Goal: Check status: Check status

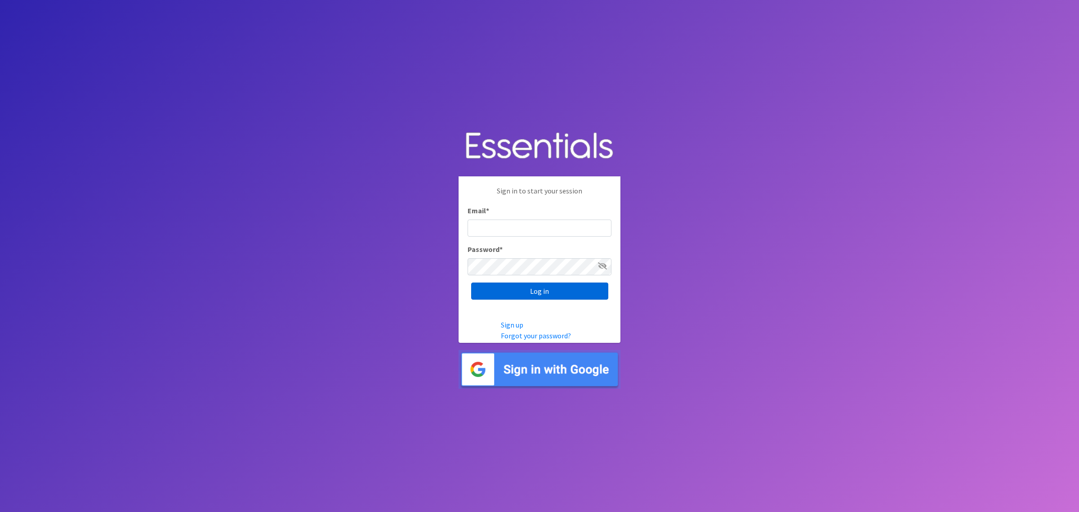
type input "shannon@HeartofOhiodiaperbank.org"
click at [556, 290] on input "Log in" at bounding box center [539, 290] width 137 height 17
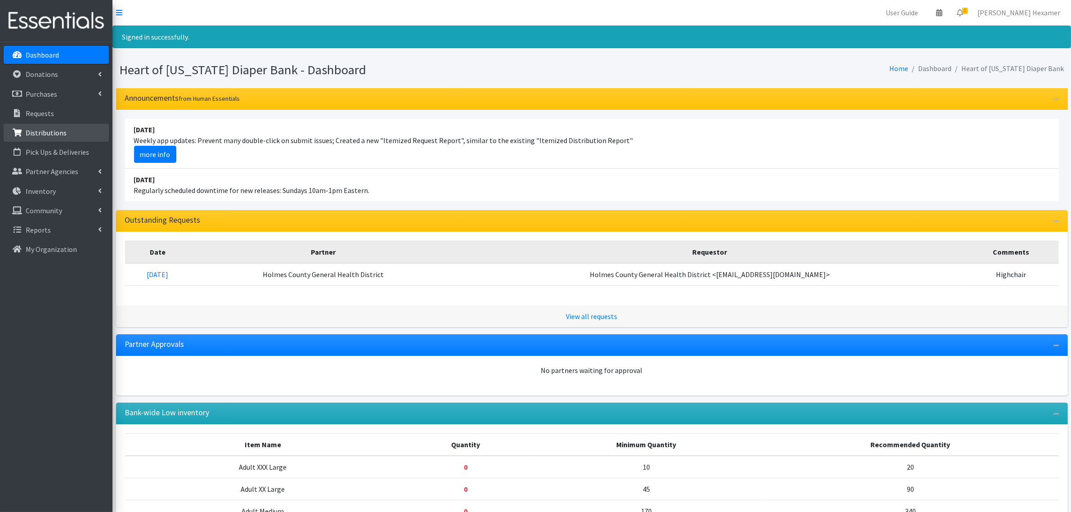
click at [49, 125] on link "Distributions" at bounding box center [56, 133] width 105 height 18
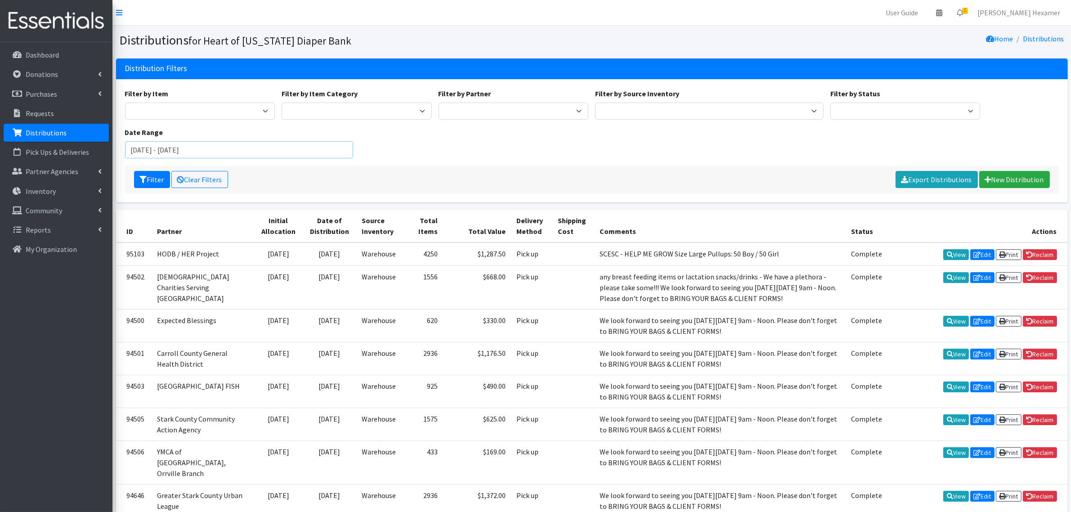
drag, startPoint x: 143, startPoint y: 150, endPoint x: 125, endPoint y: 150, distance: 18.4
click at [124, 150] on div "Date Range [DATE] - [DATE]" at bounding box center [238, 142] width 235 height 31
drag, startPoint x: 221, startPoint y: 152, endPoint x: 183, endPoint y: 151, distance: 38.2
click at [180, 150] on input "August 1, 2025 - September 29, 2025" at bounding box center [239, 149] width 228 height 17
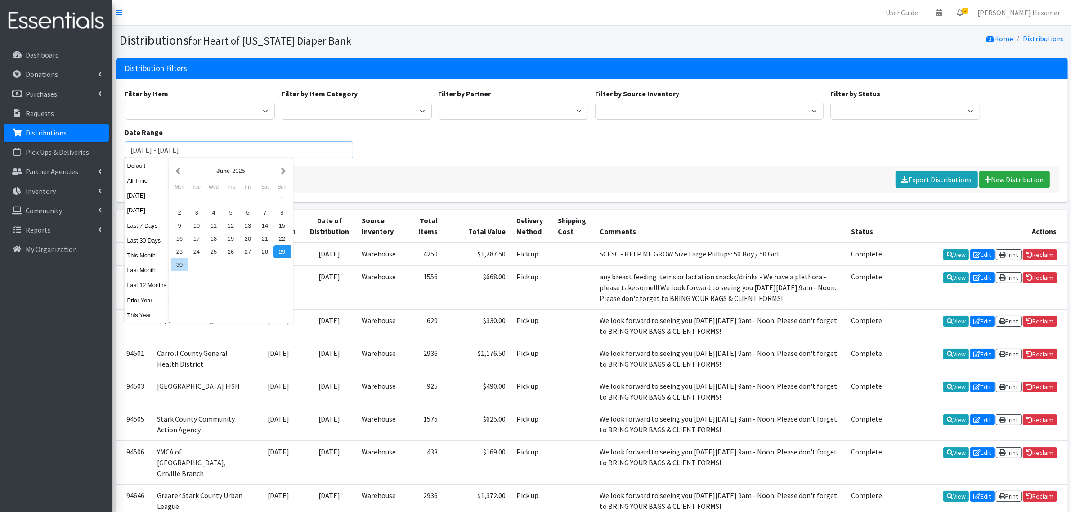
type input "August 1, 2025 - August 31, 2025"
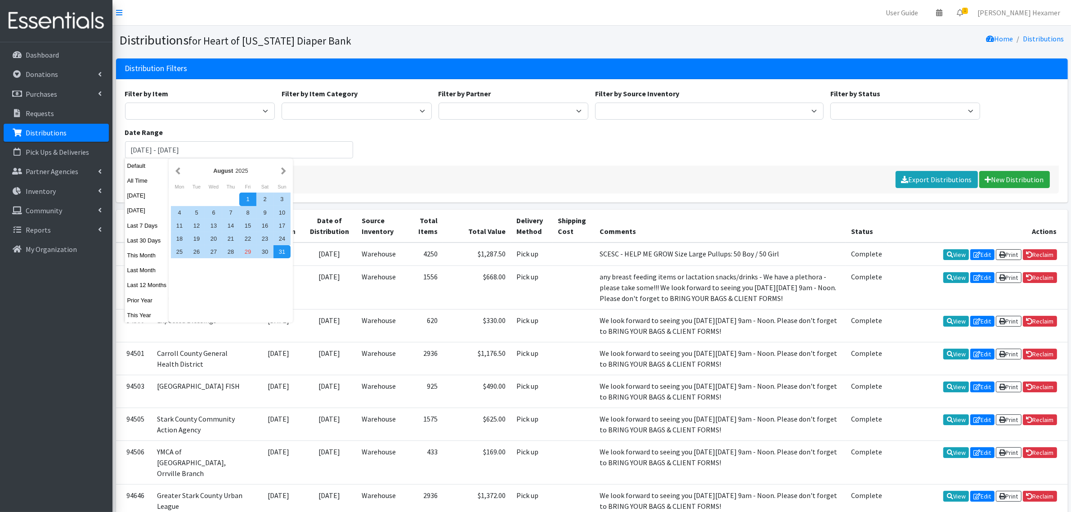
click at [408, 171] on div "Filter Clear Filters Export Distributions New Distribution" at bounding box center [592, 180] width 934 height 28
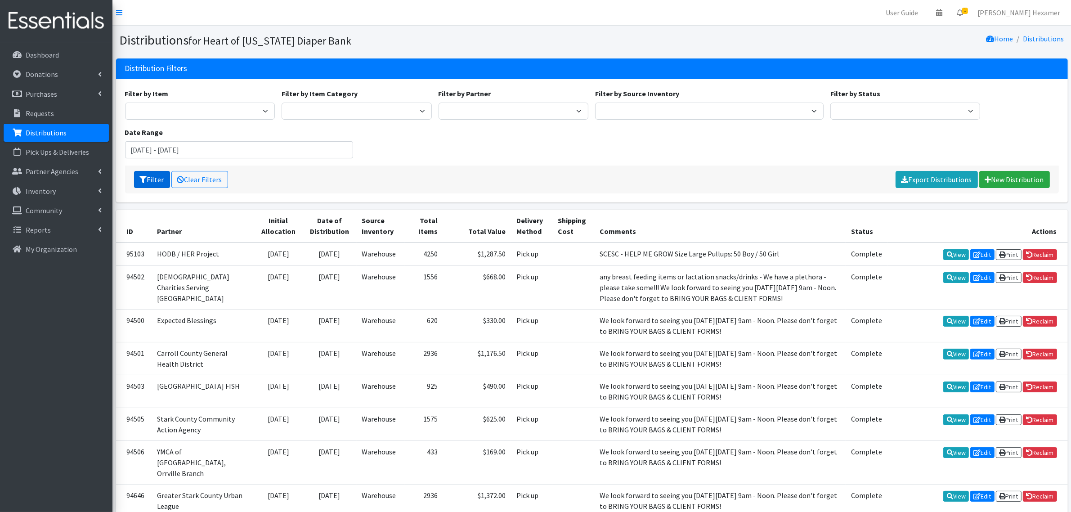
click at [153, 174] on button "Filter" at bounding box center [152, 179] width 36 height 17
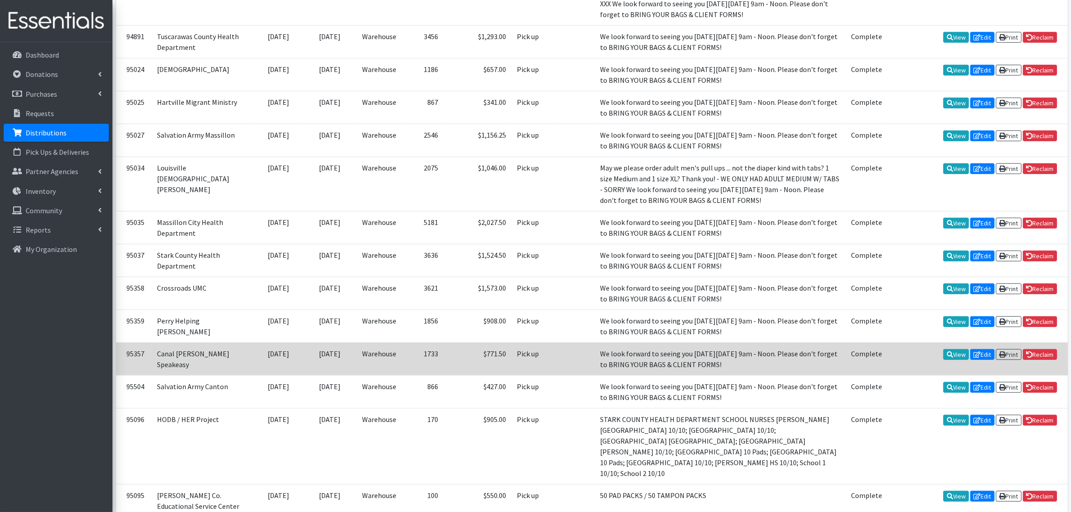
scroll to position [843, 0]
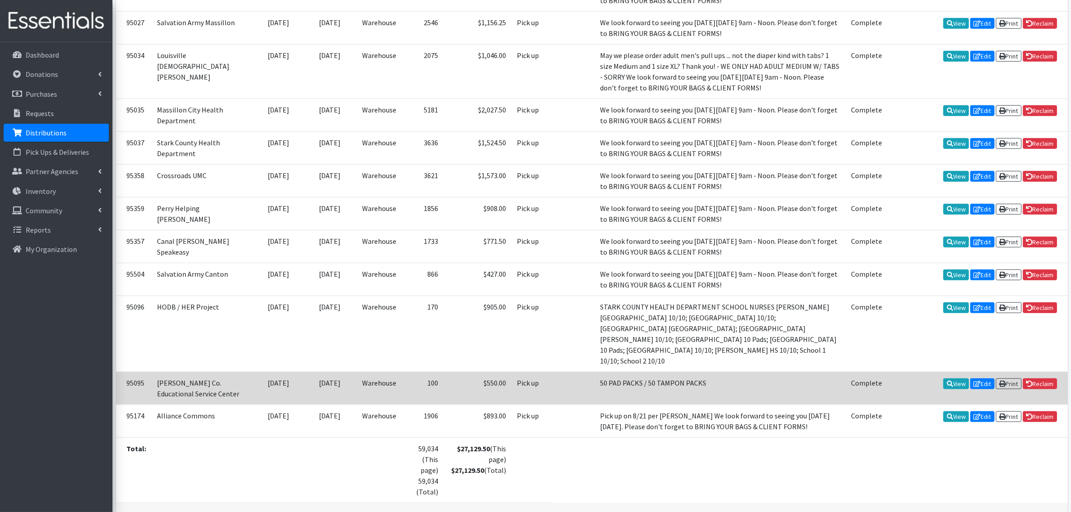
click at [443, 383] on td "$550.00" at bounding box center [477, 387] width 68 height 33
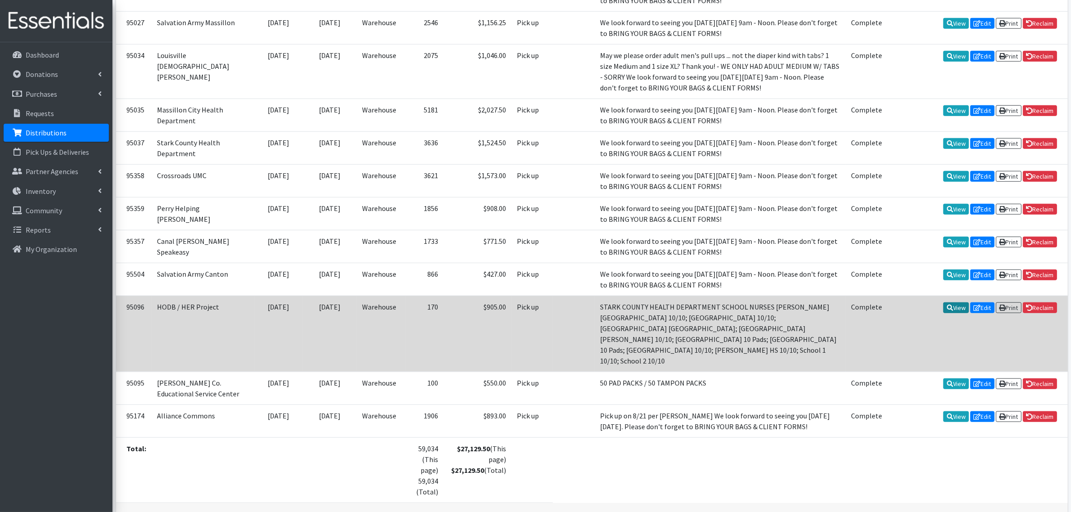
click at [959, 313] on link "View" at bounding box center [956, 307] width 26 height 11
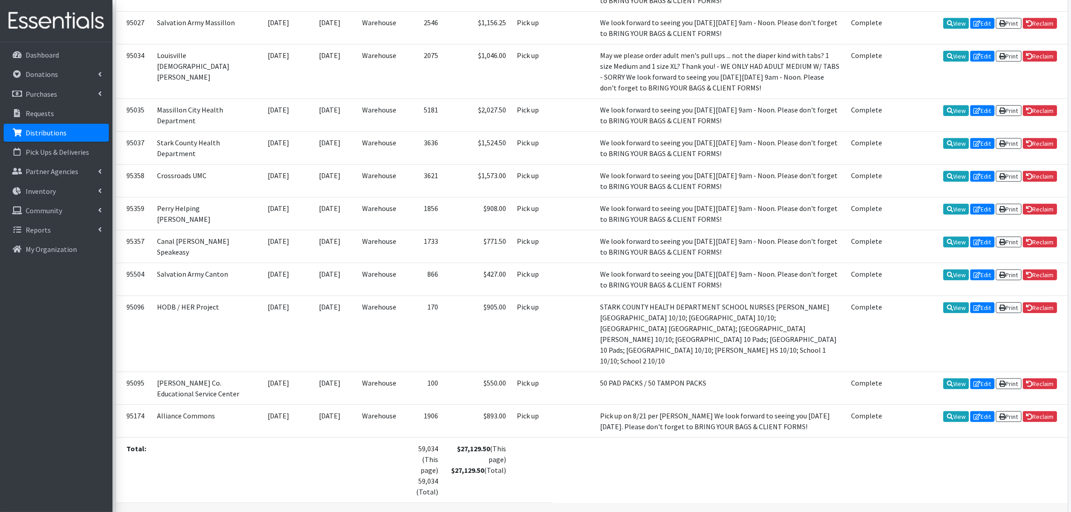
scroll to position [899, 0]
